Goal: Task Accomplishment & Management: Manage account settings

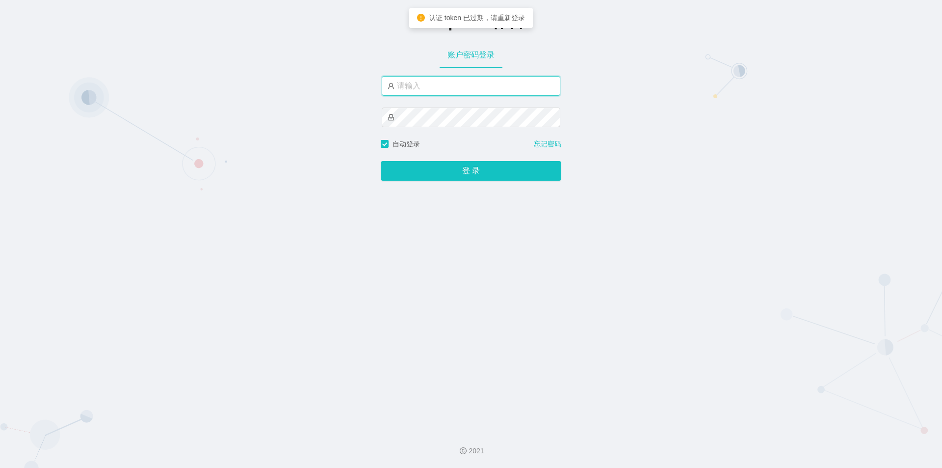
click at [423, 90] on input "text" at bounding box center [471, 86] width 179 height 20
type input "jishu"
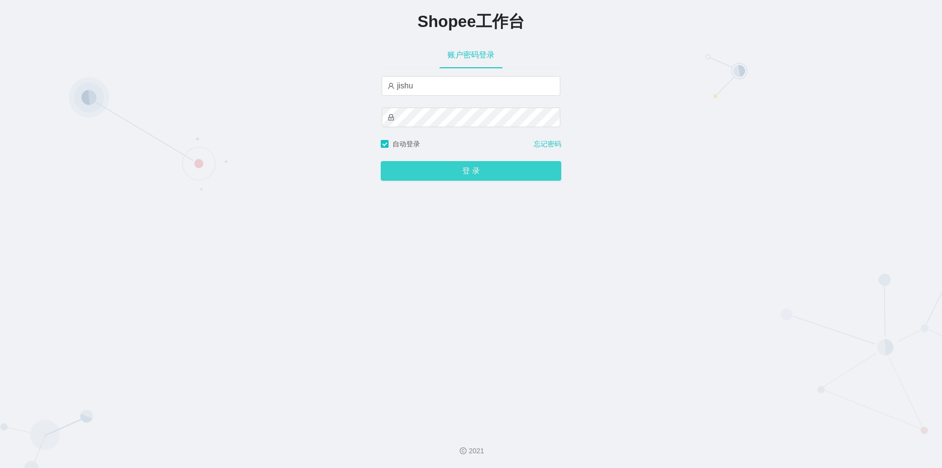
click at [432, 174] on button "登 录" at bounding box center [471, 171] width 181 height 20
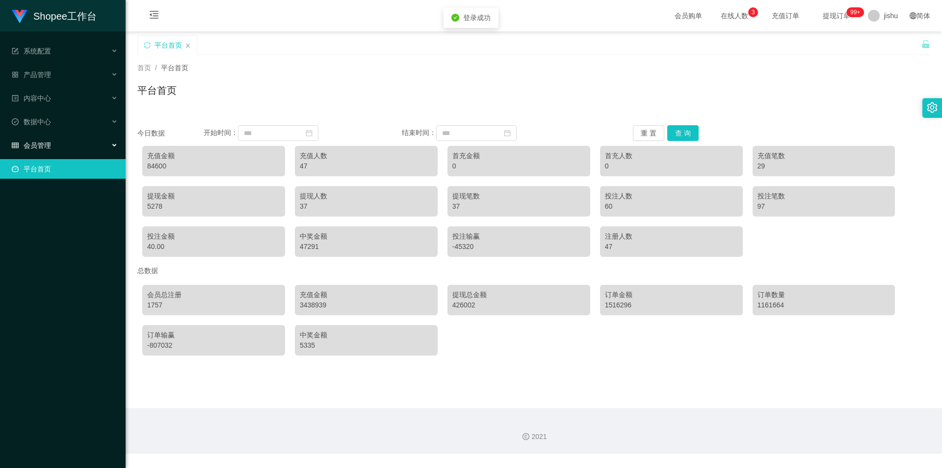
click at [65, 145] on div "会员管理" at bounding box center [63, 145] width 126 height 20
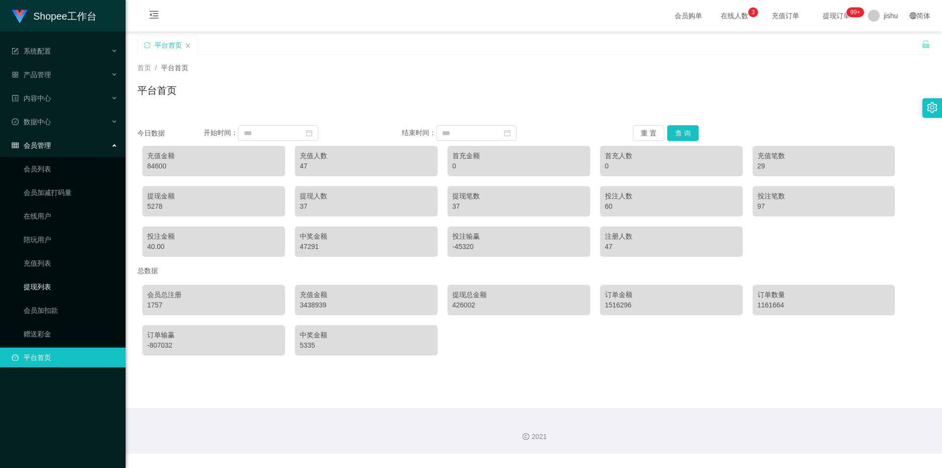
click at [44, 283] on link "提现列表" at bounding box center [71, 287] width 94 height 20
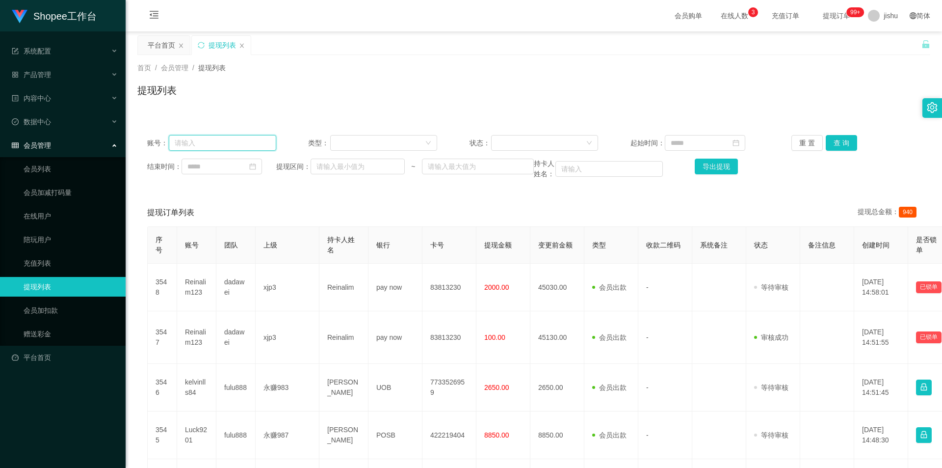
click at [222, 147] on input "text" at bounding box center [222, 143] width 107 height 16
paste input "Reinalim123"
type input "Reinalim123"
click at [841, 145] on button "查 询" at bounding box center [841, 143] width 31 height 16
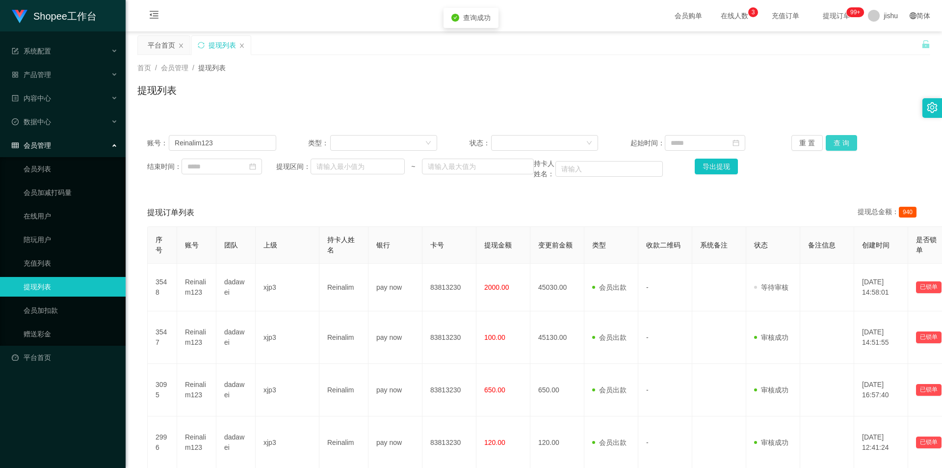
scroll to position [78, 0]
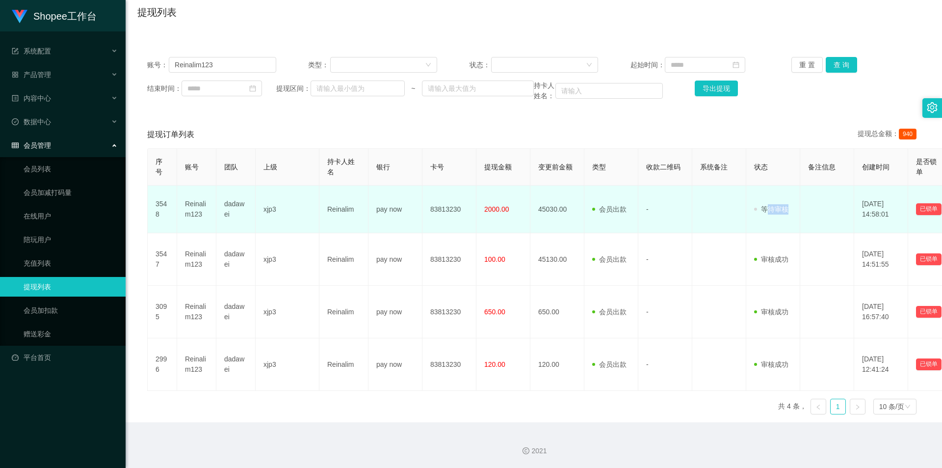
drag, startPoint x: 773, startPoint y: 211, endPoint x: 790, endPoint y: 210, distance: 17.8
click at [790, 210] on td "审核驳回 审核成功 等待审核" at bounding box center [773, 209] width 54 height 48
click at [821, 209] on td at bounding box center [827, 209] width 54 height 48
